Goal: Book appointment/travel/reservation

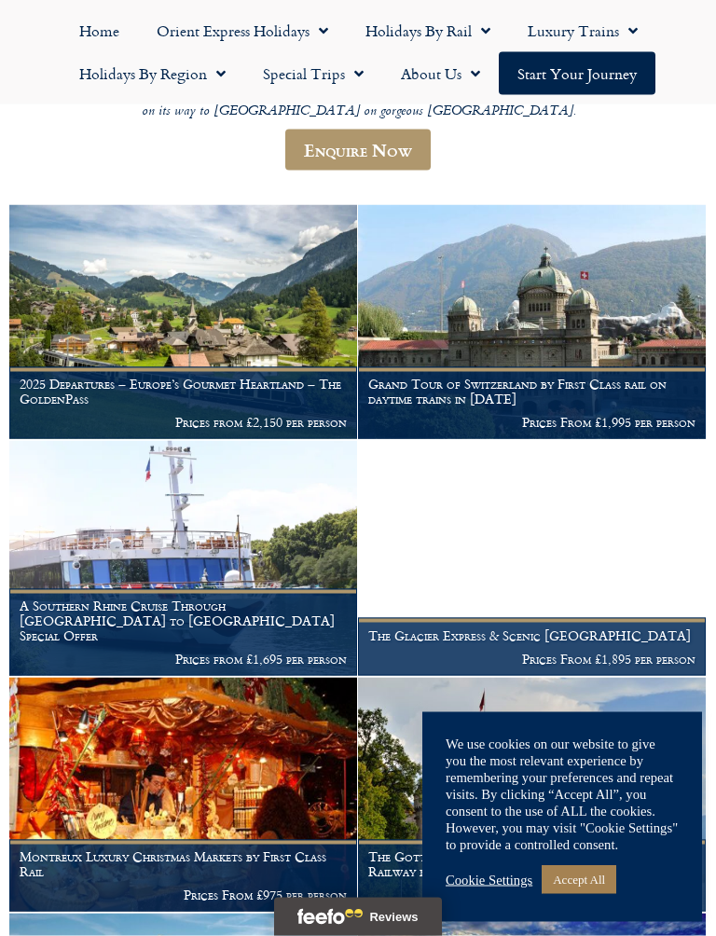
scroll to position [458, 0]
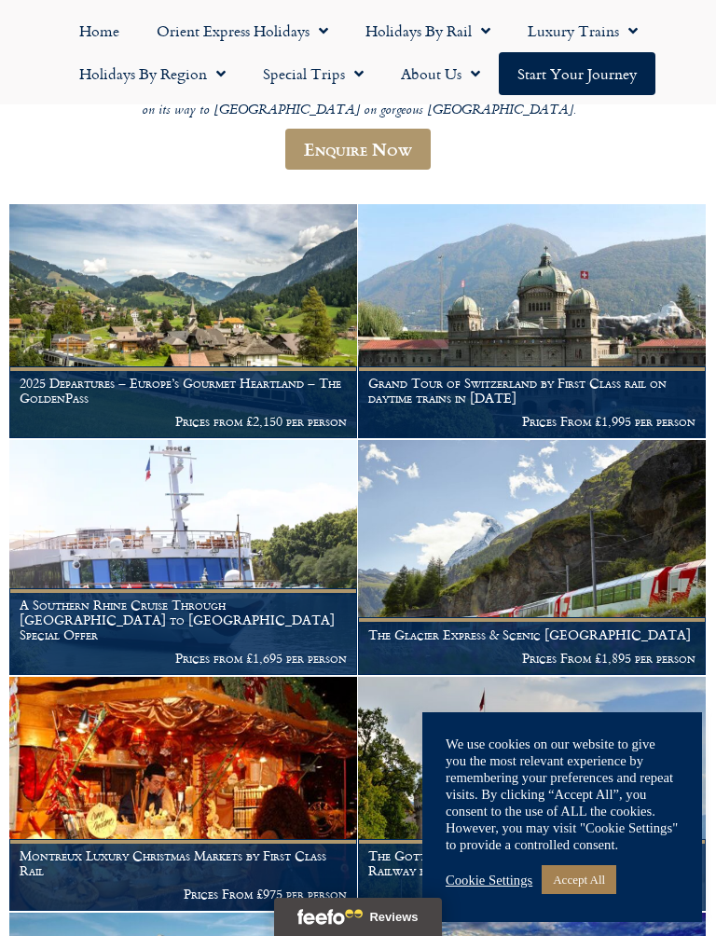
click at [611, 367] on figcaption "Grand Tour of Switzerland by First Class rail on daytime trains in [DATE] Price…" at bounding box center [532, 403] width 348 height 72
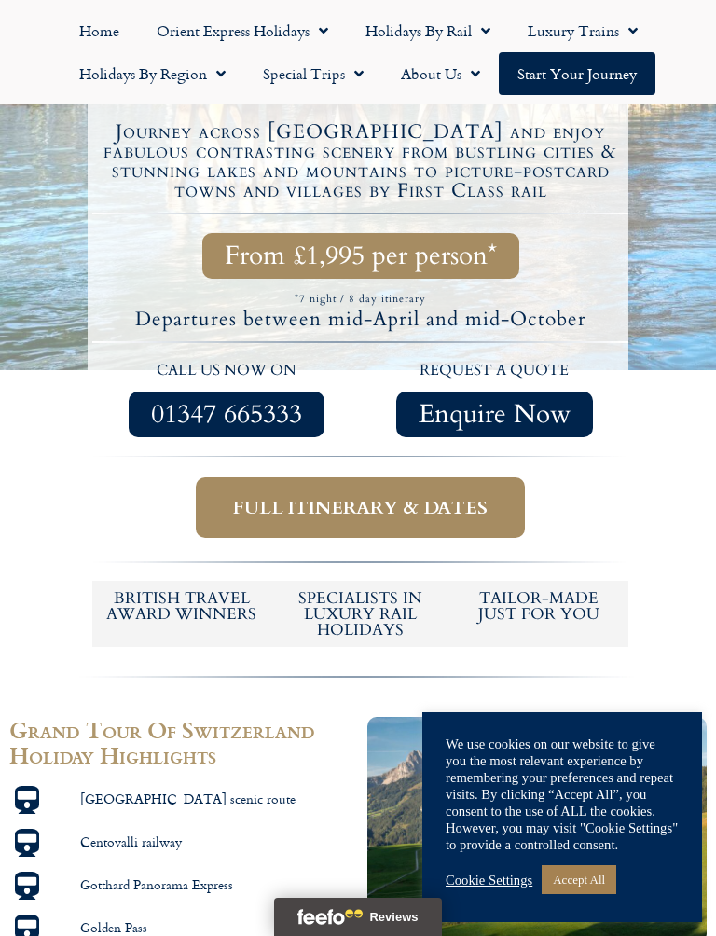
click at [404, 496] on span "Full itinerary & dates" at bounding box center [360, 507] width 255 height 23
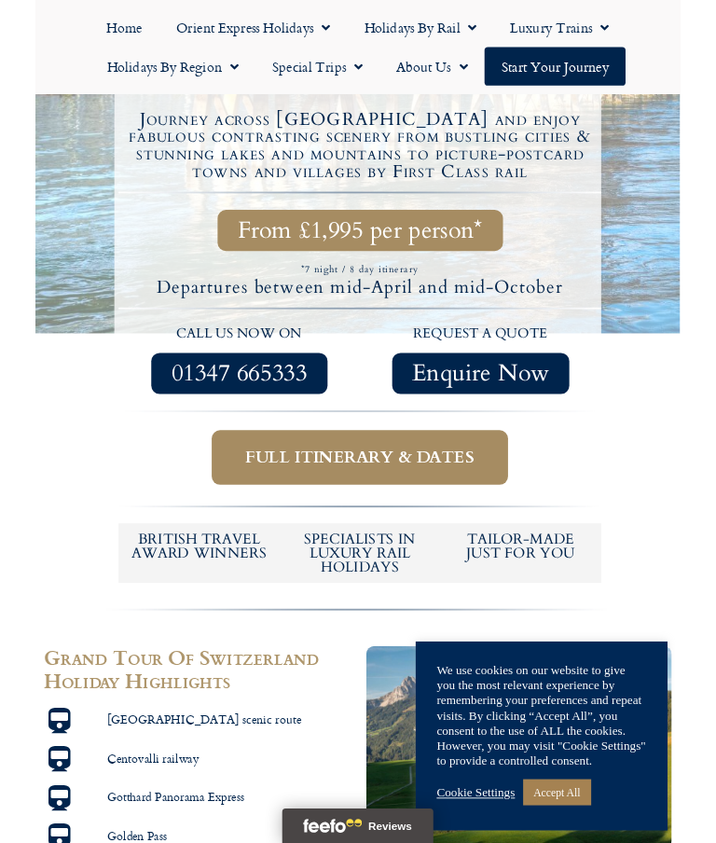
scroll to position [658, 0]
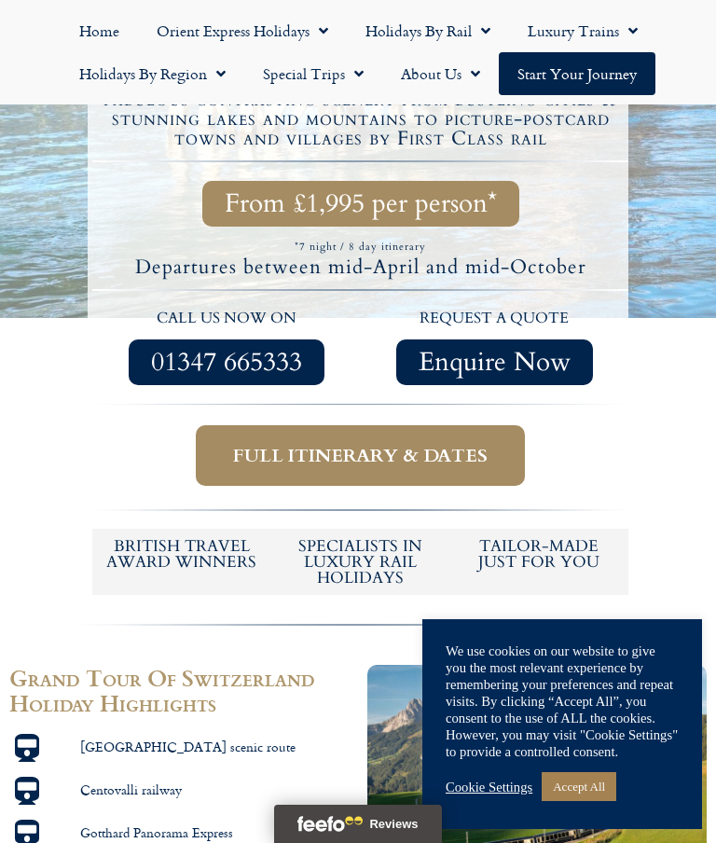
click at [329, 444] on span "Full itinerary & dates" at bounding box center [360, 455] width 255 height 23
click at [592, 786] on link "Accept All" at bounding box center [579, 786] width 75 height 29
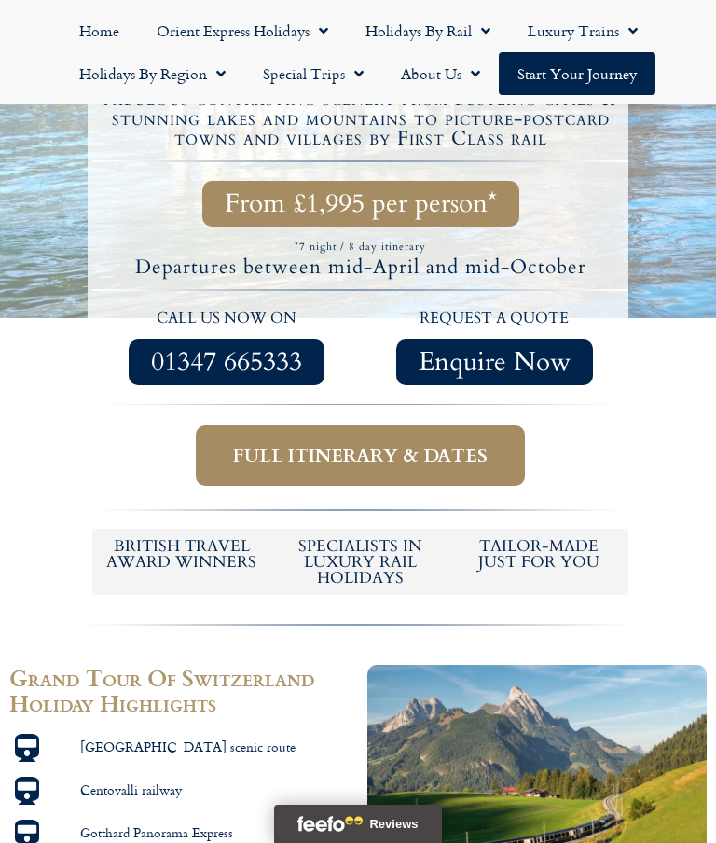
click at [398, 448] on span "Full itinerary & dates" at bounding box center [360, 455] width 255 height 23
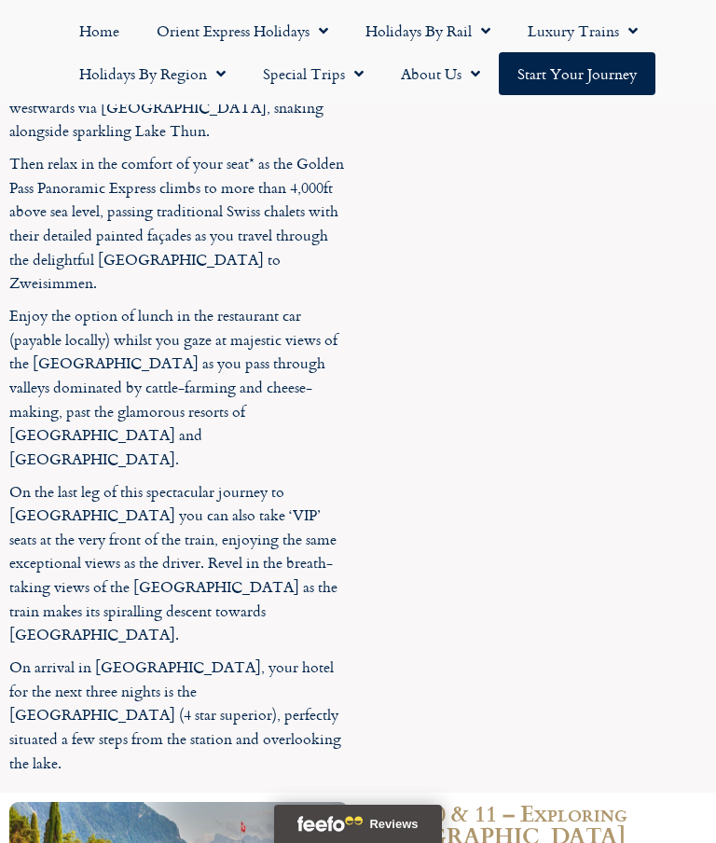
scroll to position [9214, 0]
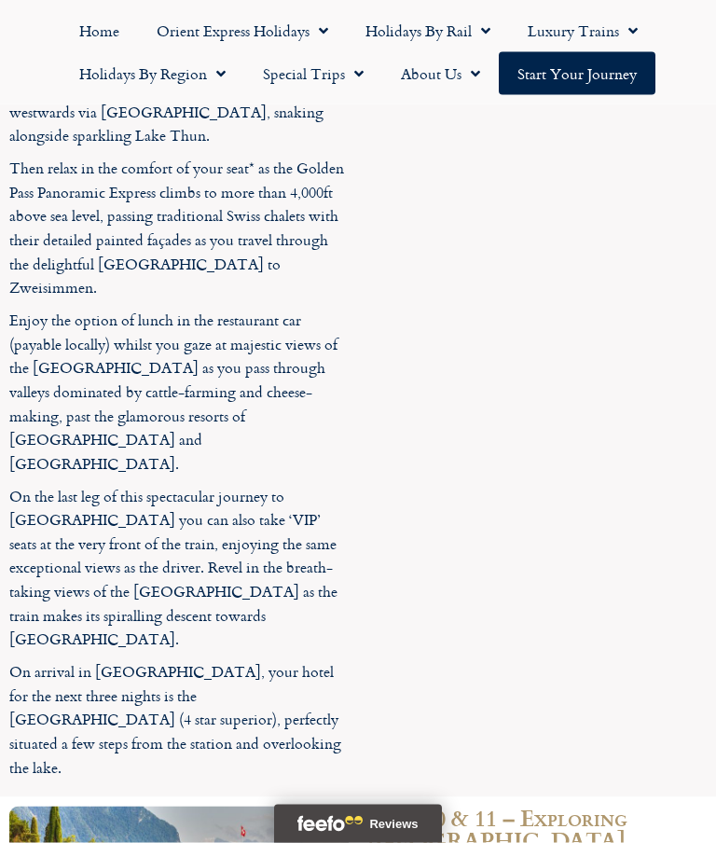
click at [166, 63] on link "Holidays by Region" at bounding box center [153, 73] width 184 height 43
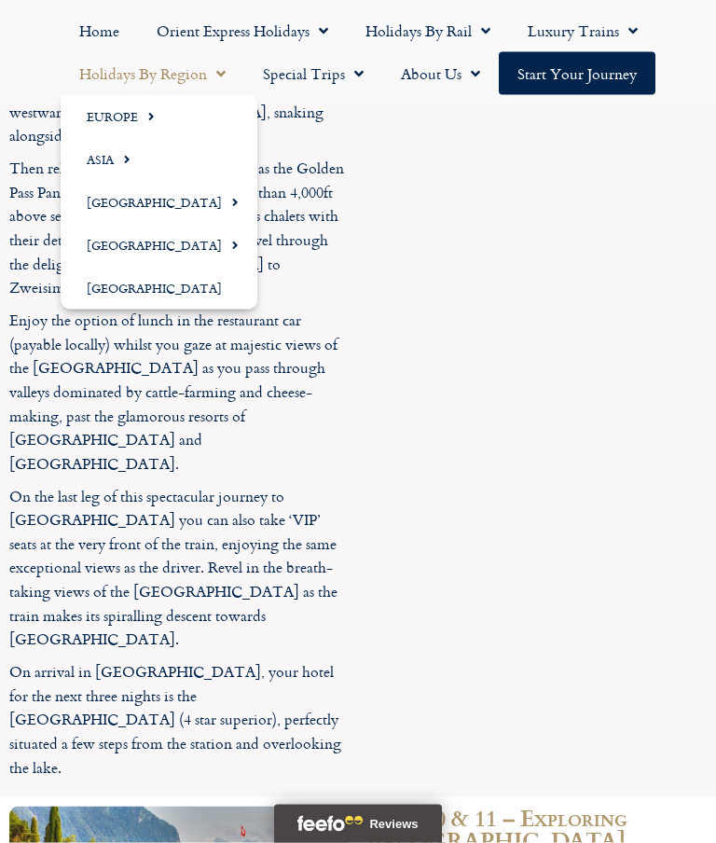
scroll to position [9215, 0]
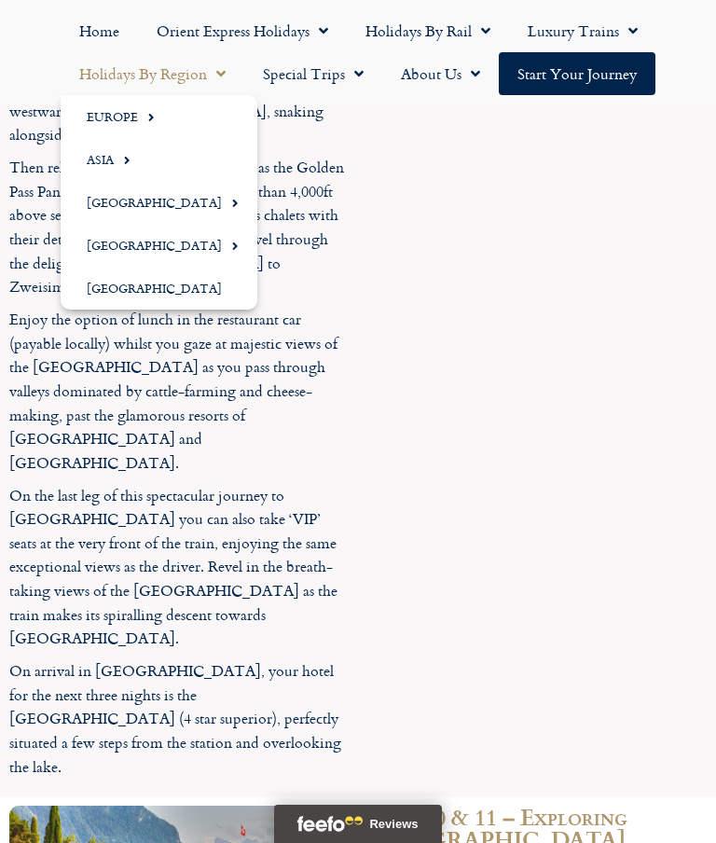
click at [121, 105] on link "Europe" at bounding box center [159, 116] width 197 height 43
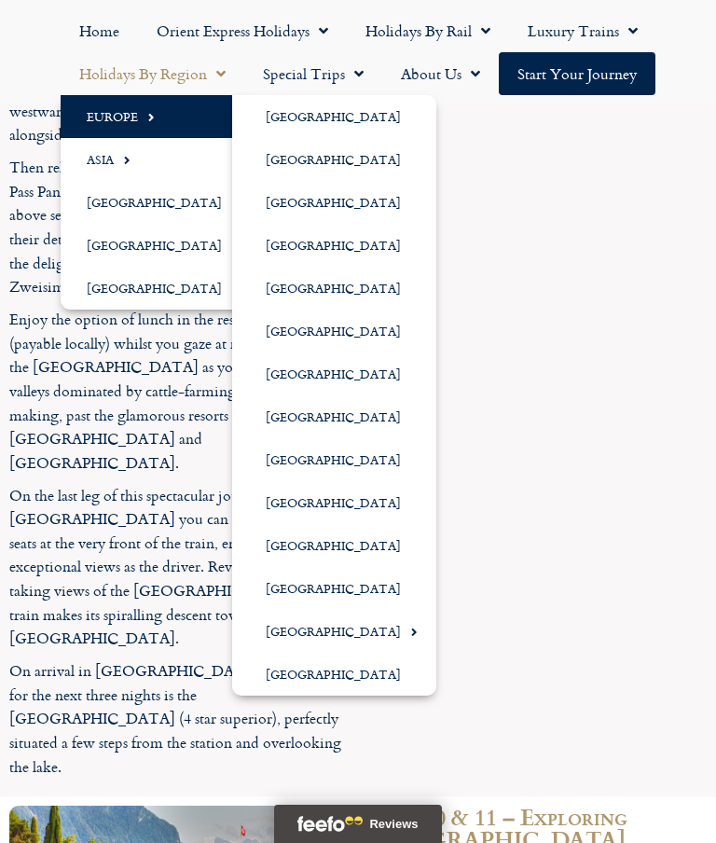
click at [332, 620] on link "[GEOGRAPHIC_DATA]" at bounding box center [334, 631] width 204 height 43
